Goal: Find specific page/section: Find specific page/section

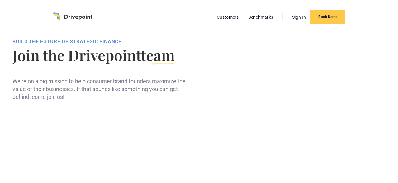
click at [67, 19] on img "home" at bounding box center [73, 16] width 40 height 9
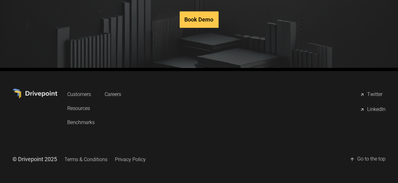
scroll to position [3165, 0]
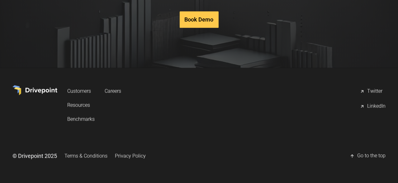
click at [121, 91] on link "Careers" at bounding box center [113, 91] width 16 height 12
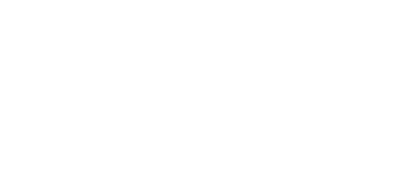
scroll to position [187, 0]
